Goal: Task Accomplishment & Management: Use online tool/utility

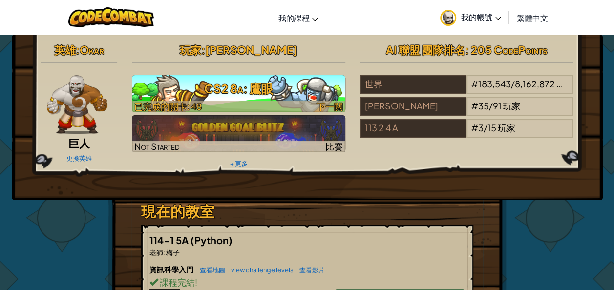
click at [321, 82] on h3 "CS2 8a: 鷹眼" at bounding box center [239, 89] width 214 height 22
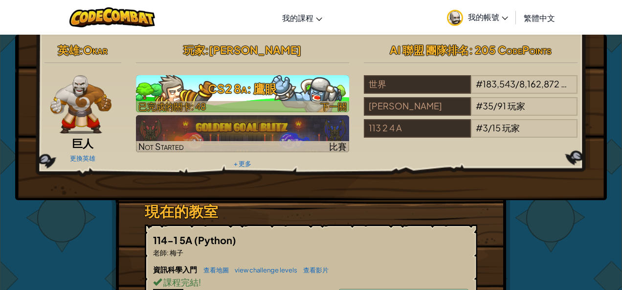
select select "zh-HANT"
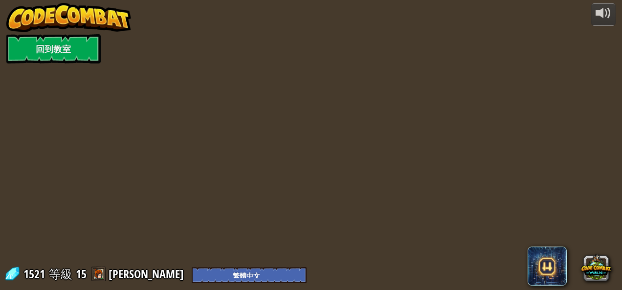
select select "zh-HANT"
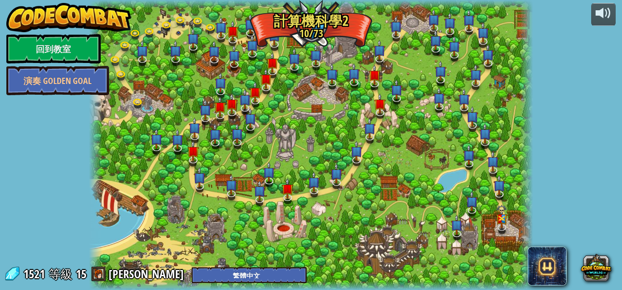
select select "zh-HANT"
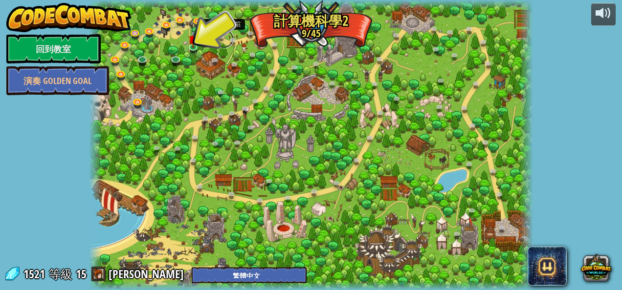
click at [219, 37] on link at bounding box center [224, 39] width 20 height 20
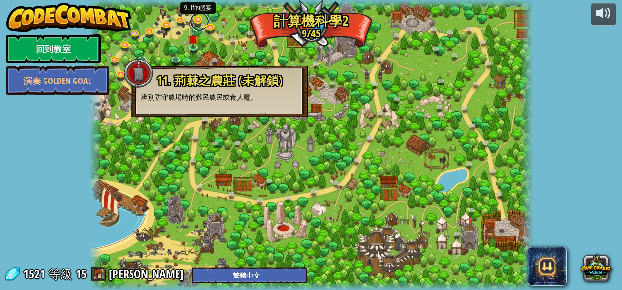
click at [202, 23] on link at bounding box center [200, 22] width 20 height 20
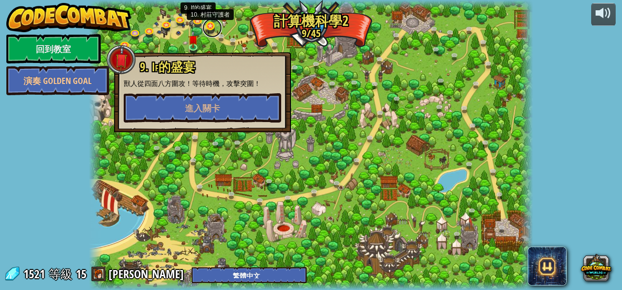
click at [207, 27] on link at bounding box center [212, 28] width 20 height 20
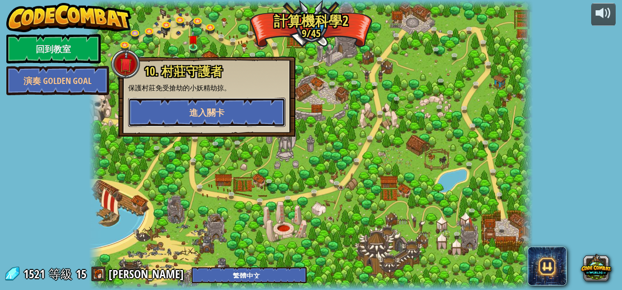
click at [211, 109] on span "進入關卡" at bounding box center [206, 113] width 35 height 12
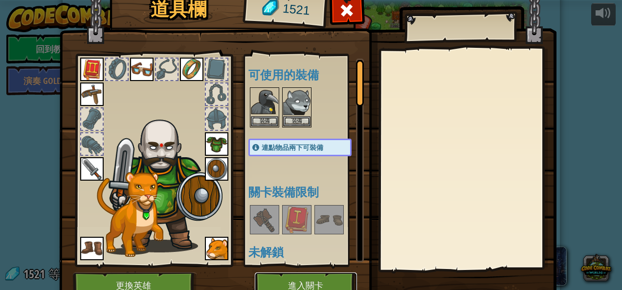
click at [298, 289] on button "進入關卡" at bounding box center [306, 286] width 102 height 27
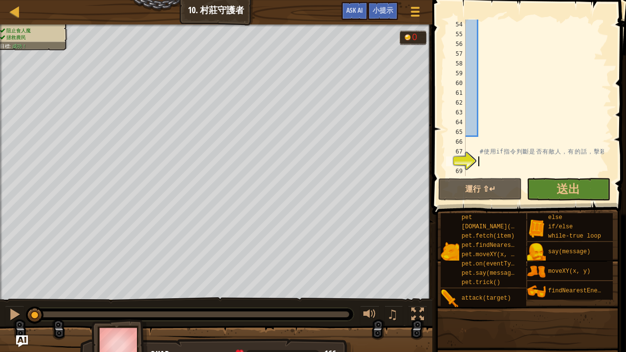
scroll to position [489, 0]
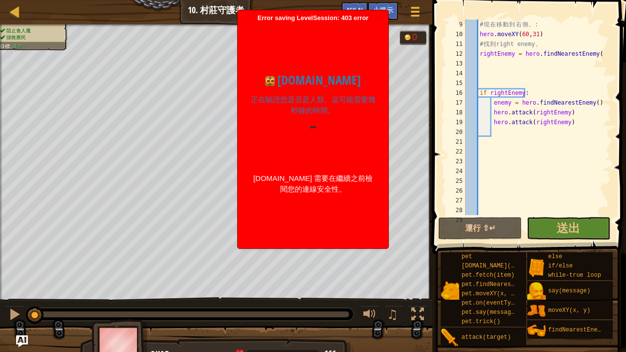
scroll to position [49, 0]
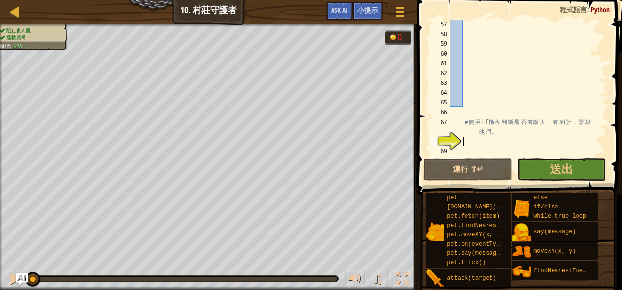
scroll to position [547, 0]
click at [392, 13] on button "遊戲選單" at bounding box center [400, 13] width 26 height 24
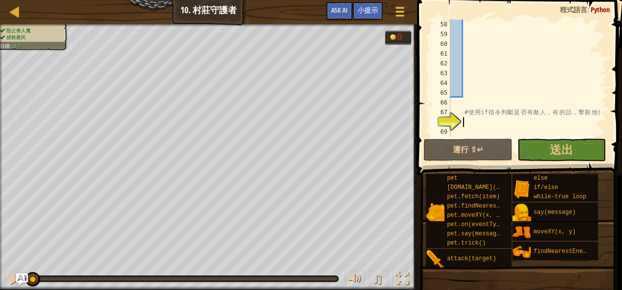
scroll to position [547, 0]
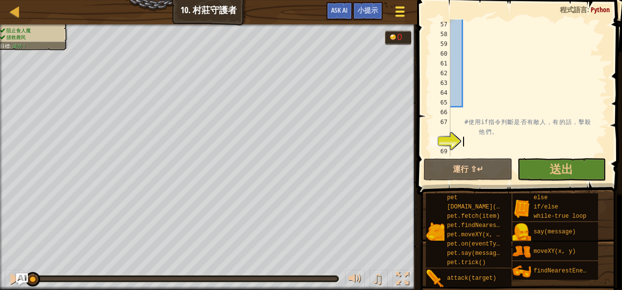
click at [402, 17] on div at bounding box center [400, 11] width 13 height 14
click at [340, 13] on span "Ask AI" at bounding box center [339, 9] width 17 height 9
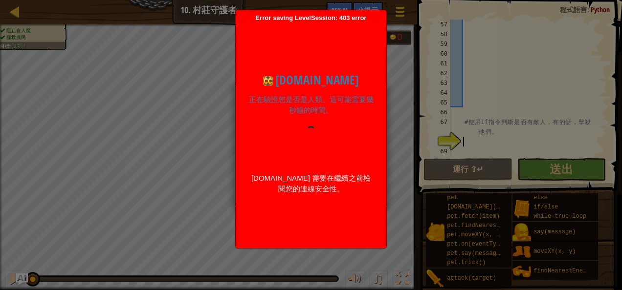
click at [376, 90] on div "codecombat.com 正在驗證您是否是人類。這可能需要幾秒鐘的時間。 codecombat.com 需要在繼續之前檢閱您的連線安全性。 驗證成功 正在…" at bounding box center [311, 133] width 141 height 144
click at [377, 87] on div "codecombat.com 正在驗證您是否是人類。這可能需要幾秒鐘的時間。 codecombat.com 需要在繼續之前檢閱您的連線安全性。 驗證成功 正在…" at bounding box center [311, 133] width 141 height 144
click at [370, 89] on h1 "[DOMAIN_NAME]" at bounding box center [311, 80] width 126 height 19
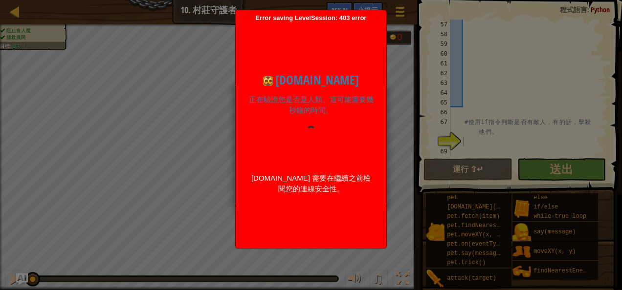
click at [17, 14] on div "AI Hint 需要提示嗎？你可以問 AI 幫忙。 詢問 AI 30 剩餘 AI 機器人查詢次數 week" at bounding box center [311, 145] width 622 height 290
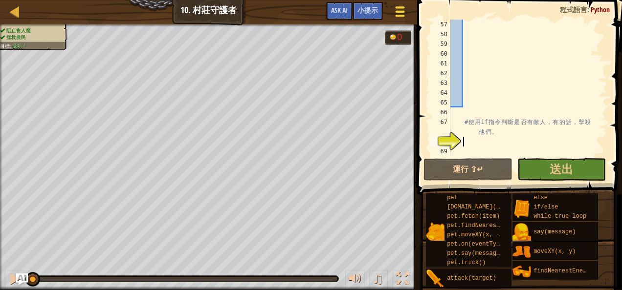
click at [389, 11] on button "遊戲選單" at bounding box center [400, 13] width 26 height 24
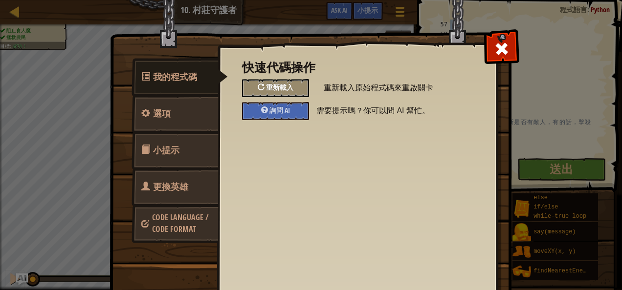
click at [300, 85] on div "重新載入" at bounding box center [275, 88] width 67 height 18
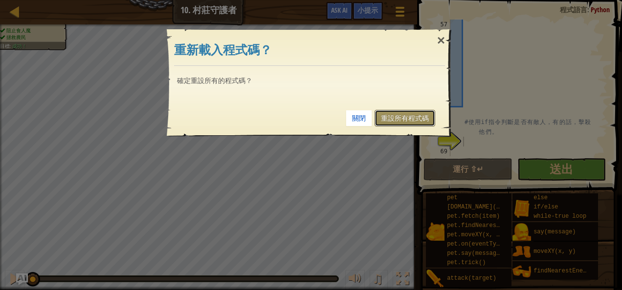
click at [396, 119] on link "重設所有程式碼" at bounding box center [404, 118] width 61 height 17
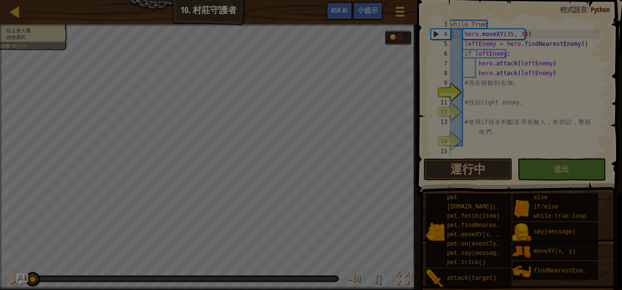
scroll to position [20, 0]
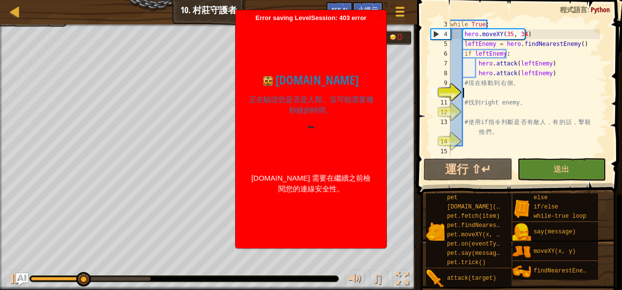
click at [300, 222] on div "codecombat.com 正在驗證您是否是人類。這可能需要幾秒鐘的時間。 codecombat.com 需要在繼續之前檢閱您的連線安全性。 驗證成功 正在…" at bounding box center [311, 133] width 141 height 222
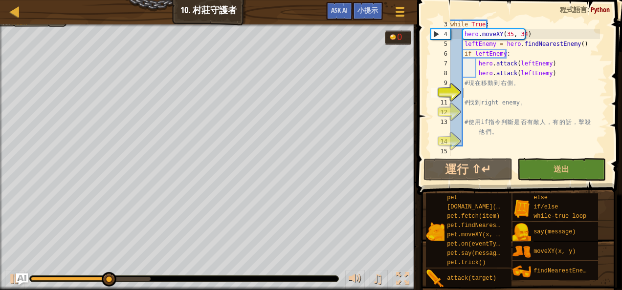
click at [478, 96] on div "while True : hero . moveXY ( 35 , 34 ) leftEnemy = hero . findNearestEnemy ( ) …" at bounding box center [524, 98] width 152 height 156
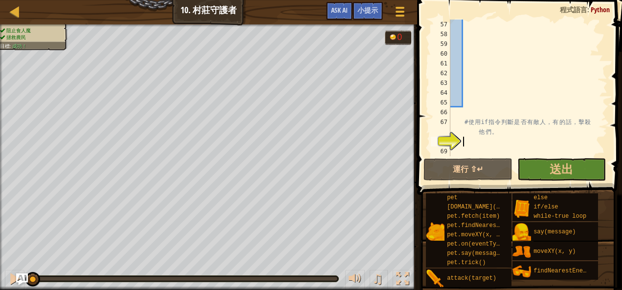
scroll to position [547, 0]
click at [399, 19] on button "遊戲選單" at bounding box center [400, 13] width 26 height 24
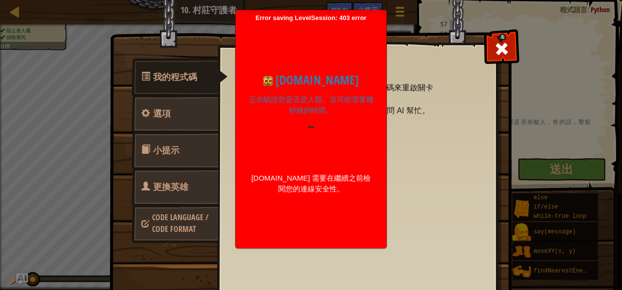
click at [302, 81] on h1 "[DOMAIN_NAME]" at bounding box center [311, 80] width 126 height 19
drag, startPoint x: 302, startPoint y: 81, endPoint x: 299, endPoint y: 85, distance: 5.0
click at [299, 85] on h1 "[DOMAIN_NAME]" at bounding box center [311, 80] width 126 height 19
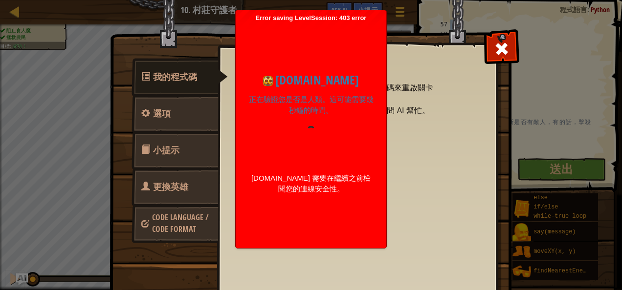
click at [290, 87] on h1 "[DOMAIN_NAME]" at bounding box center [311, 80] width 126 height 19
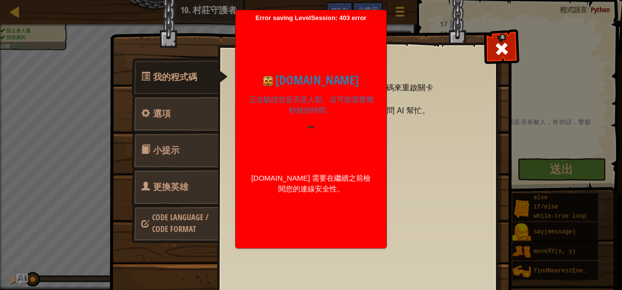
click at [290, 87] on h1 "[DOMAIN_NAME]" at bounding box center [311, 80] width 126 height 19
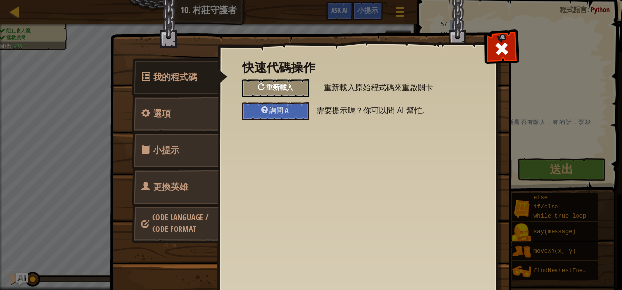
click at [290, 87] on div "重新載入" at bounding box center [275, 88] width 67 height 18
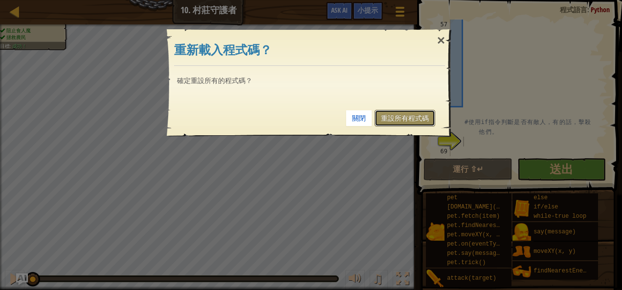
click at [403, 113] on link "重設所有程式碼" at bounding box center [404, 118] width 61 height 17
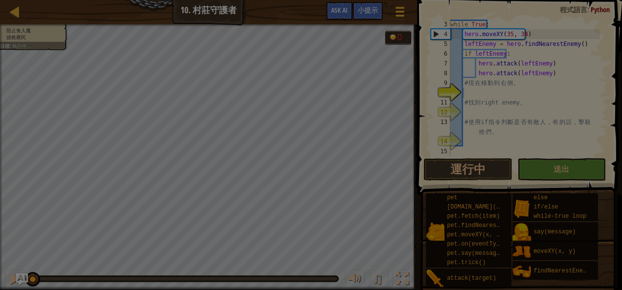
scroll to position [20, 0]
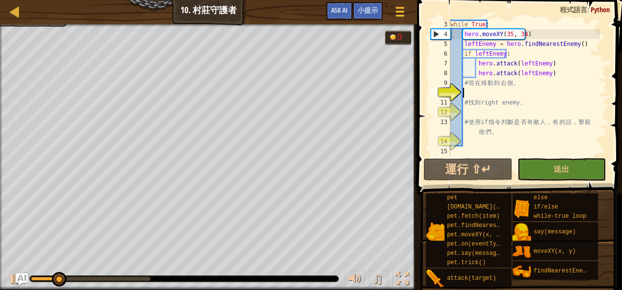
type textarea "ㄘ"
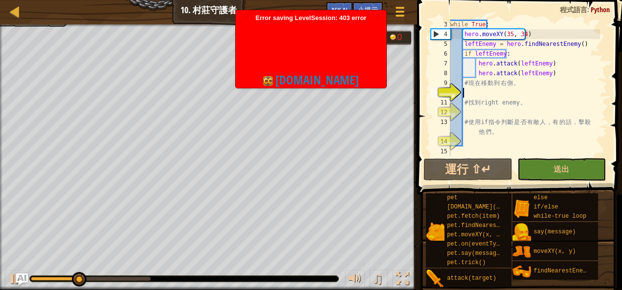
scroll to position [4, 0]
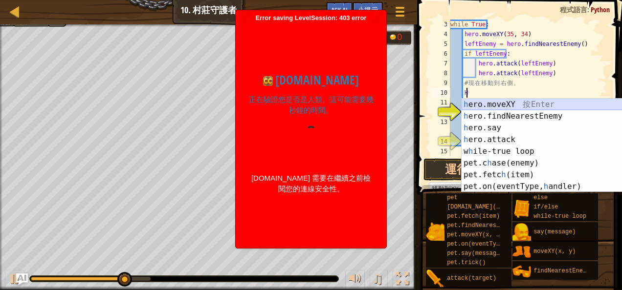
click at [505, 101] on div "h ero.moveXY 按 Enter h ero.findNearestEnemy 按 Enter h ero.say 按 Enter h ero.att…" at bounding box center [553, 157] width 185 height 117
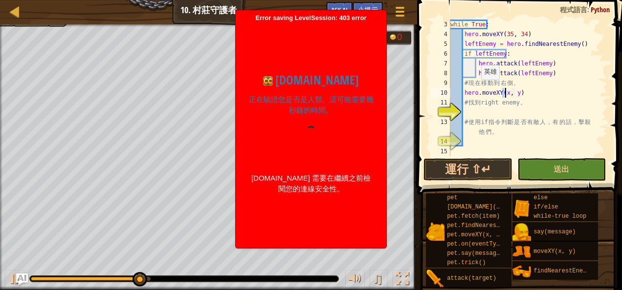
type textarea "hero.moveXY(, y)"
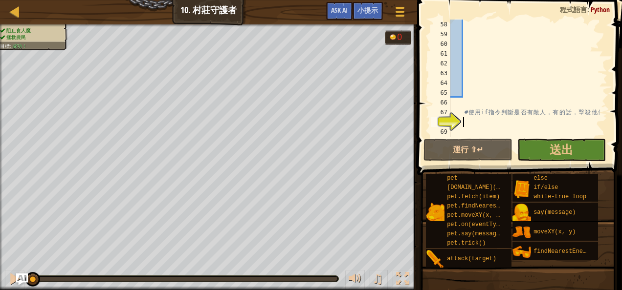
scroll to position [547, 0]
